Goal: Task Accomplishment & Management: Use online tool/utility

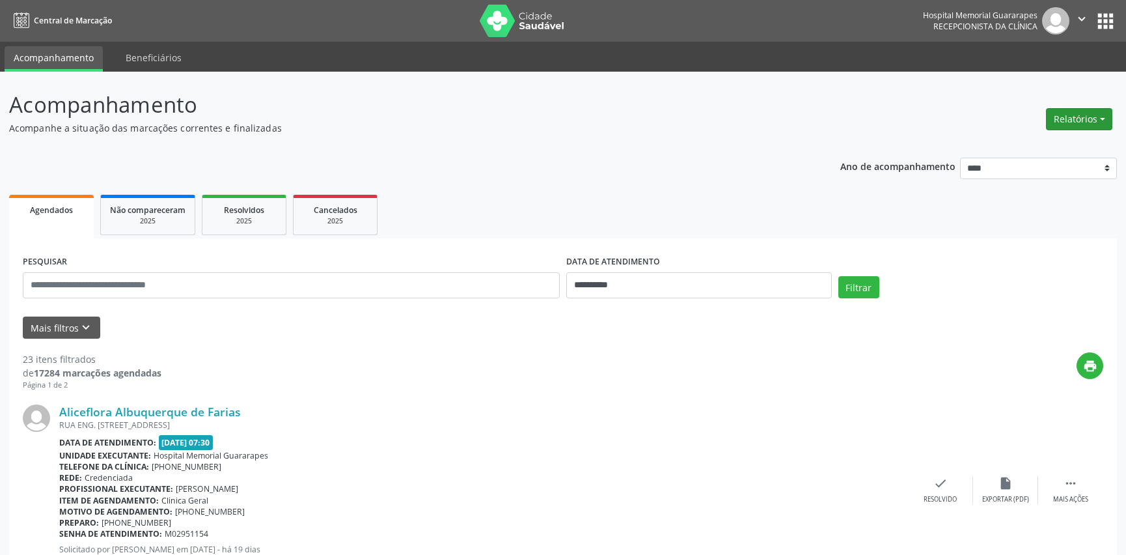
click at [1094, 111] on button "Relatórios" at bounding box center [1079, 119] width 66 height 22
click at [1080, 140] on link "Agendamentos" at bounding box center [1043, 146] width 140 height 18
select select "*"
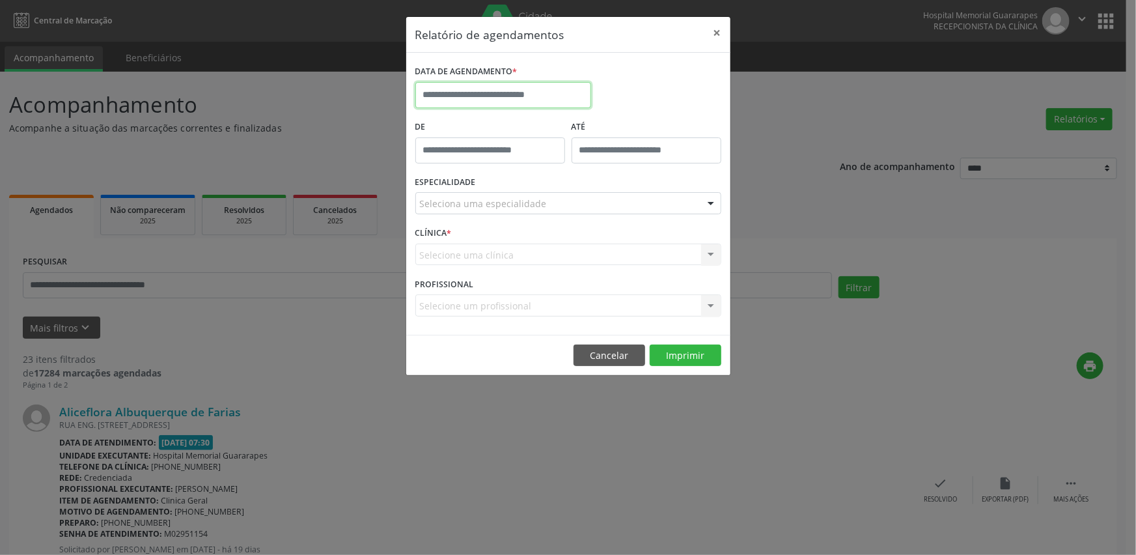
click at [493, 103] on input "text" at bounding box center [503, 95] width 176 height 26
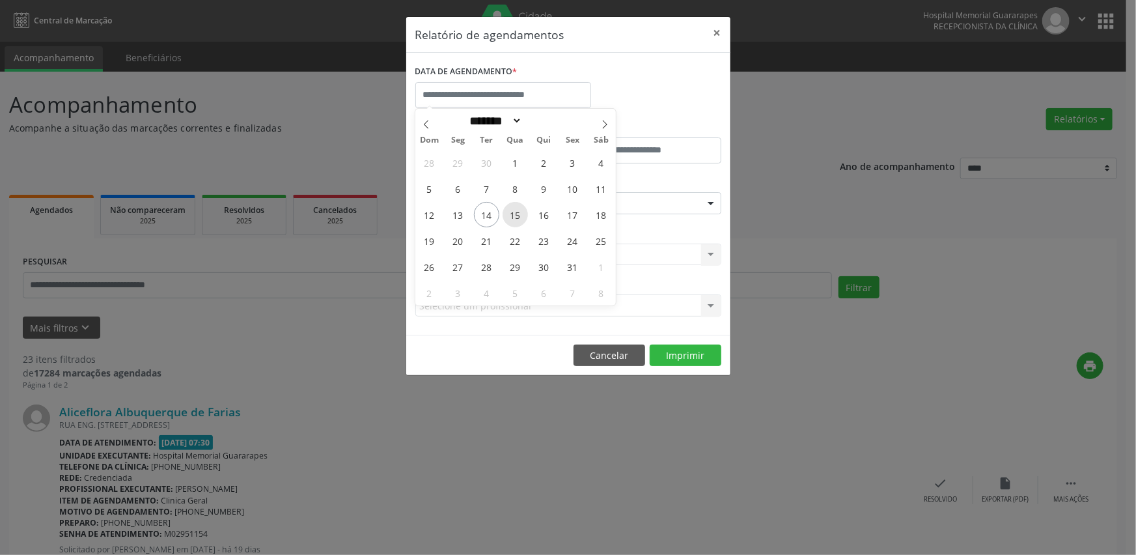
click at [512, 208] on span "15" at bounding box center [515, 214] width 25 height 25
type input "**********"
click at [512, 208] on span "15" at bounding box center [515, 214] width 25 height 25
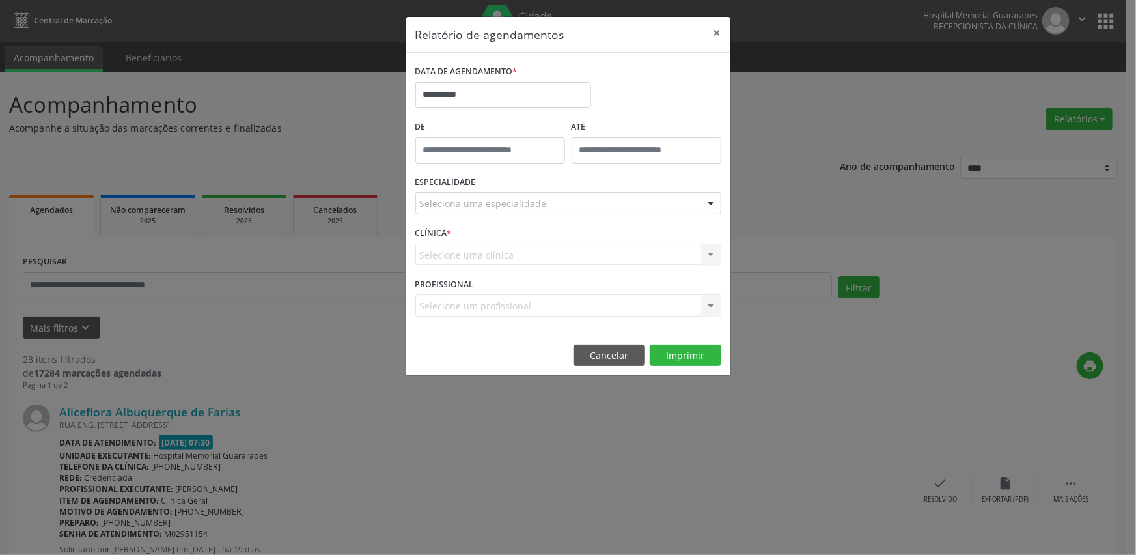
click at [672, 245] on div "Selecione uma clínica Nenhum resultado encontrado para: " " Não há nenhuma opçã…" at bounding box center [568, 254] width 306 height 22
drag, startPoint x: 659, startPoint y: 214, endPoint x: 654, endPoint y: 203, distance: 11.6
click at [657, 208] on div "Seleciona uma especialidade" at bounding box center [568, 203] width 306 height 22
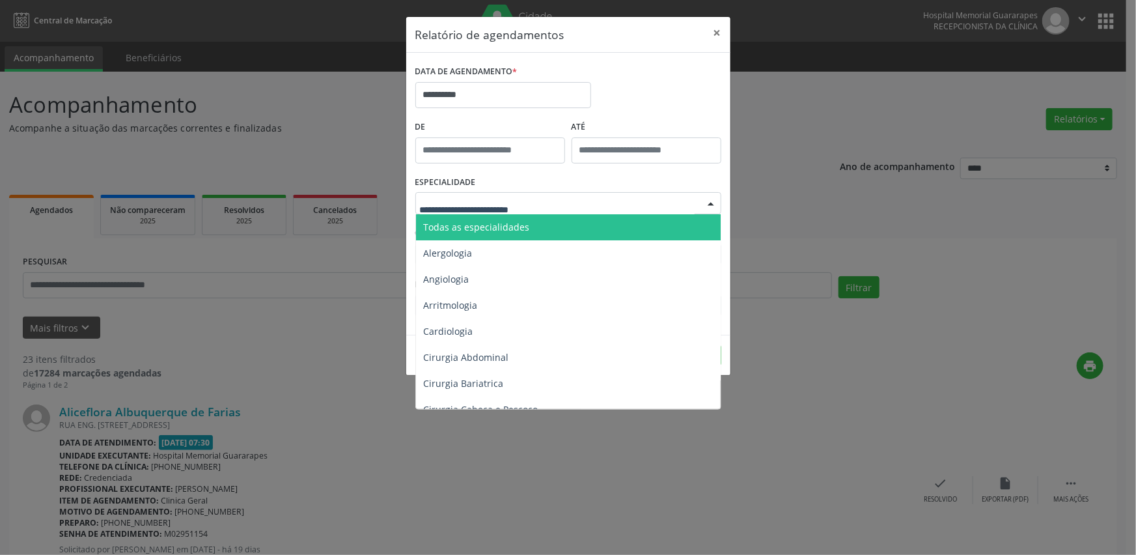
click at [611, 229] on span "Todas as especialidades" at bounding box center [569, 227] width 307 height 26
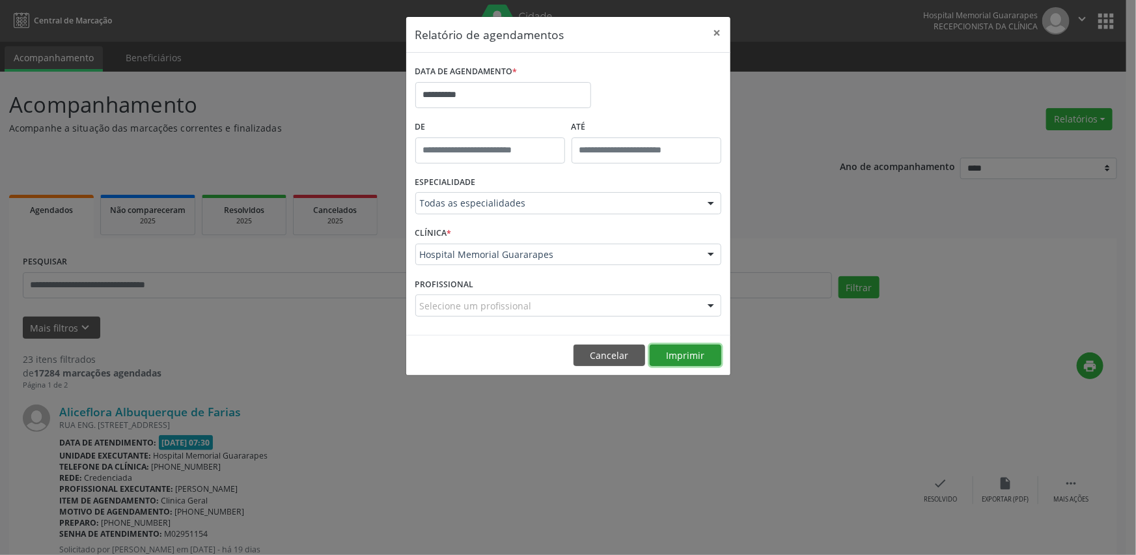
click at [664, 355] on button "Imprimir" at bounding box center [686, 355] width 72 height 22
